Goal: Transaction & Acquisition: Obtain resource

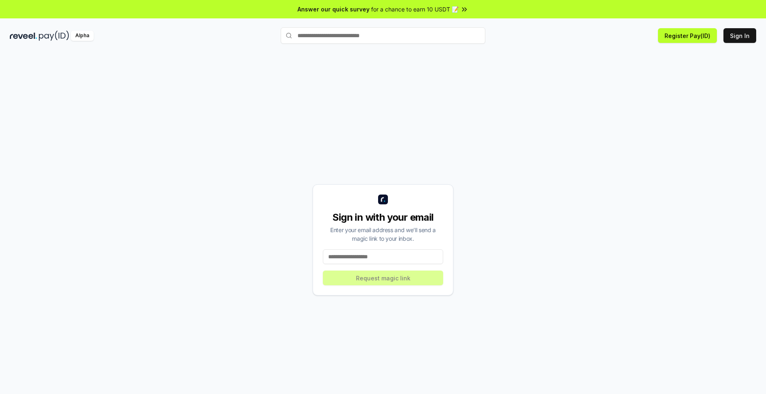
click at [742, 36] on button "Sign In" at bounding box center [739, 35] width 33 height 15
click at [741, 37] on button "Sign In" at bounding box center [739, 35] width 33 height 15
click at [410, 252] on input at bounding box center [383, 256] width 120 height 15
type input "**********"
click at [427, 281] on button "Request magic link" at bounding box center [383, 278] width 120 height 15
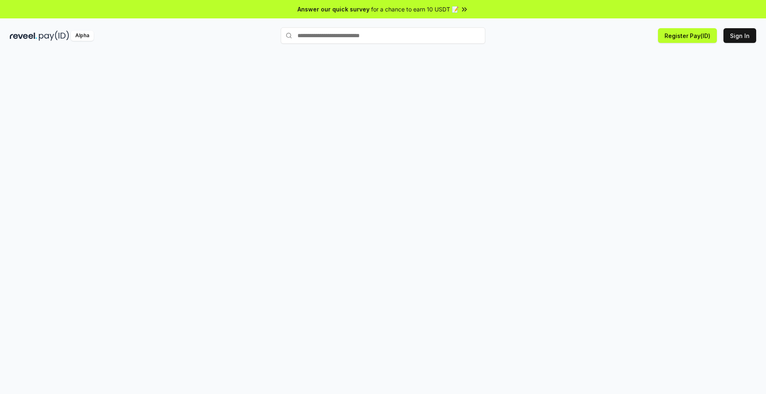
click at [740, 37] on button "Sign In" at bounding box center [739, 35] width 33 height 15
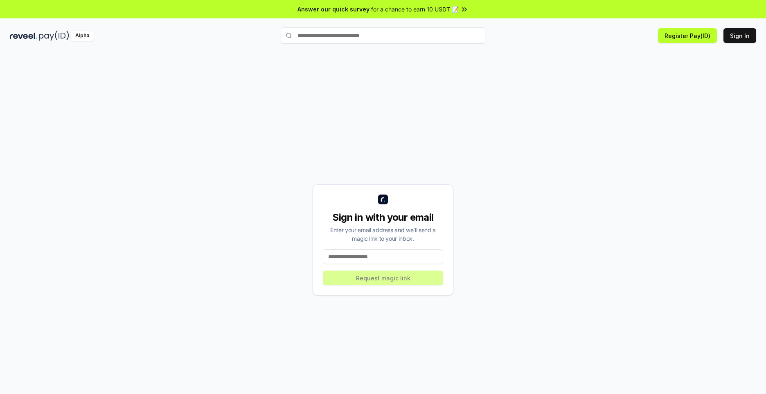
click at [739, 32] on button "Sign In" at bounding box center [739, 35] width 33 height 15
click at [410, 249] on input at bounding box center [383, 256] width 120 height 15
